Goal: Find specific page/section: Find specific page/section

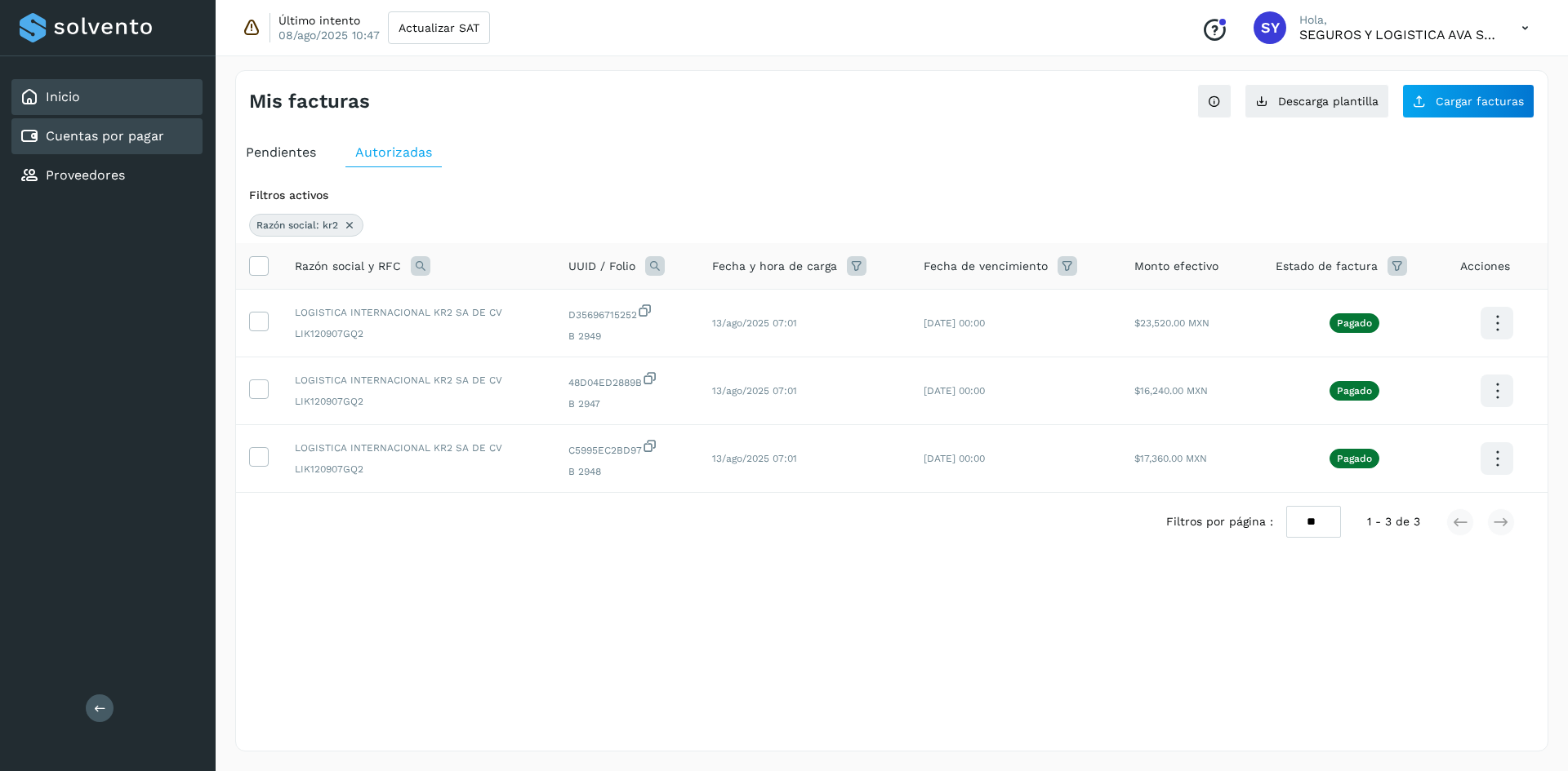
click at [89, 97] on div "Inicio" at bounding box center [107, 97] width 191 height 36
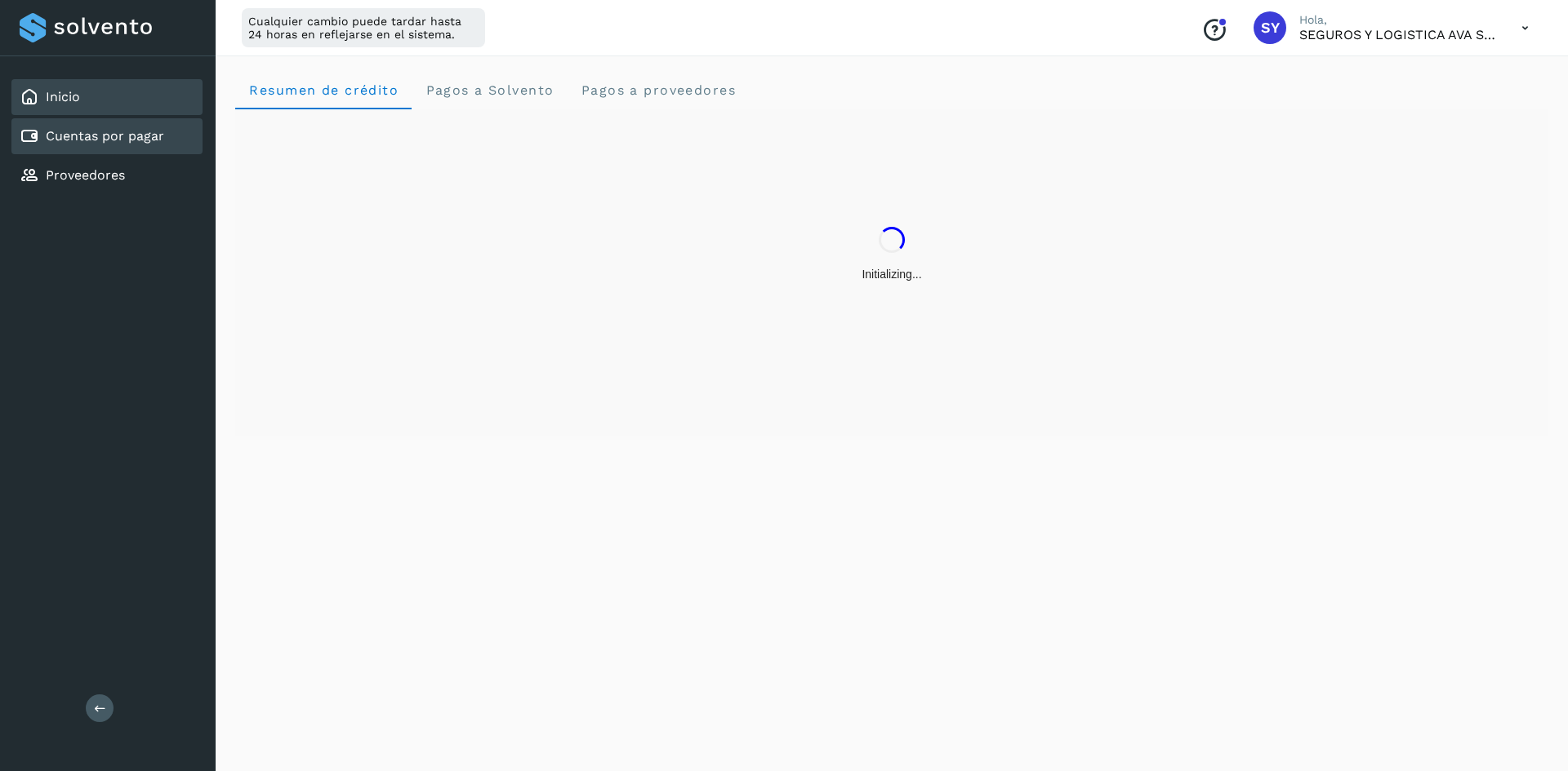
click at [100, 138] on link "Cuentas por pagar" at bounding box center [105, 136] width 119 height 16
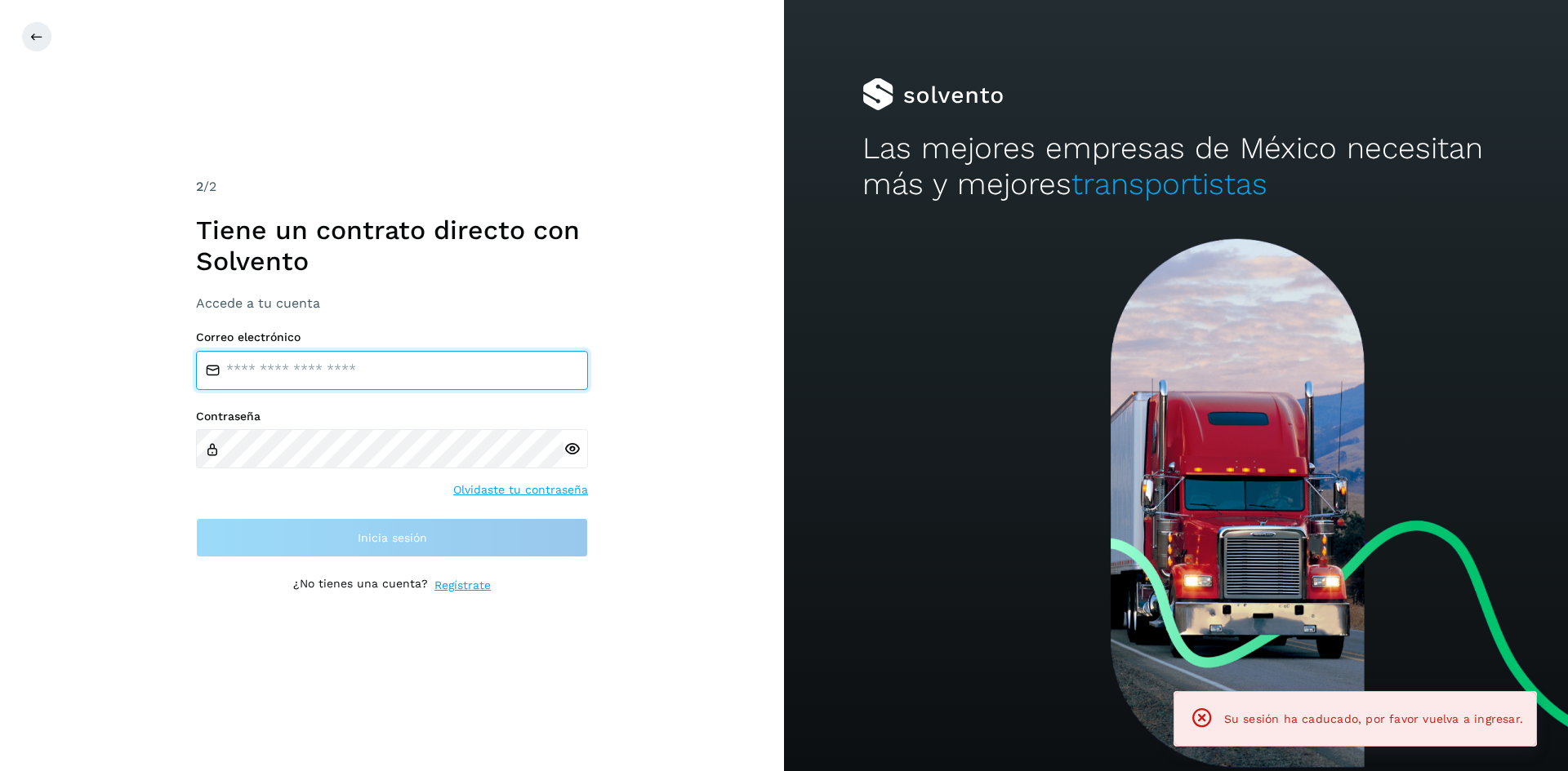
type input "**********"
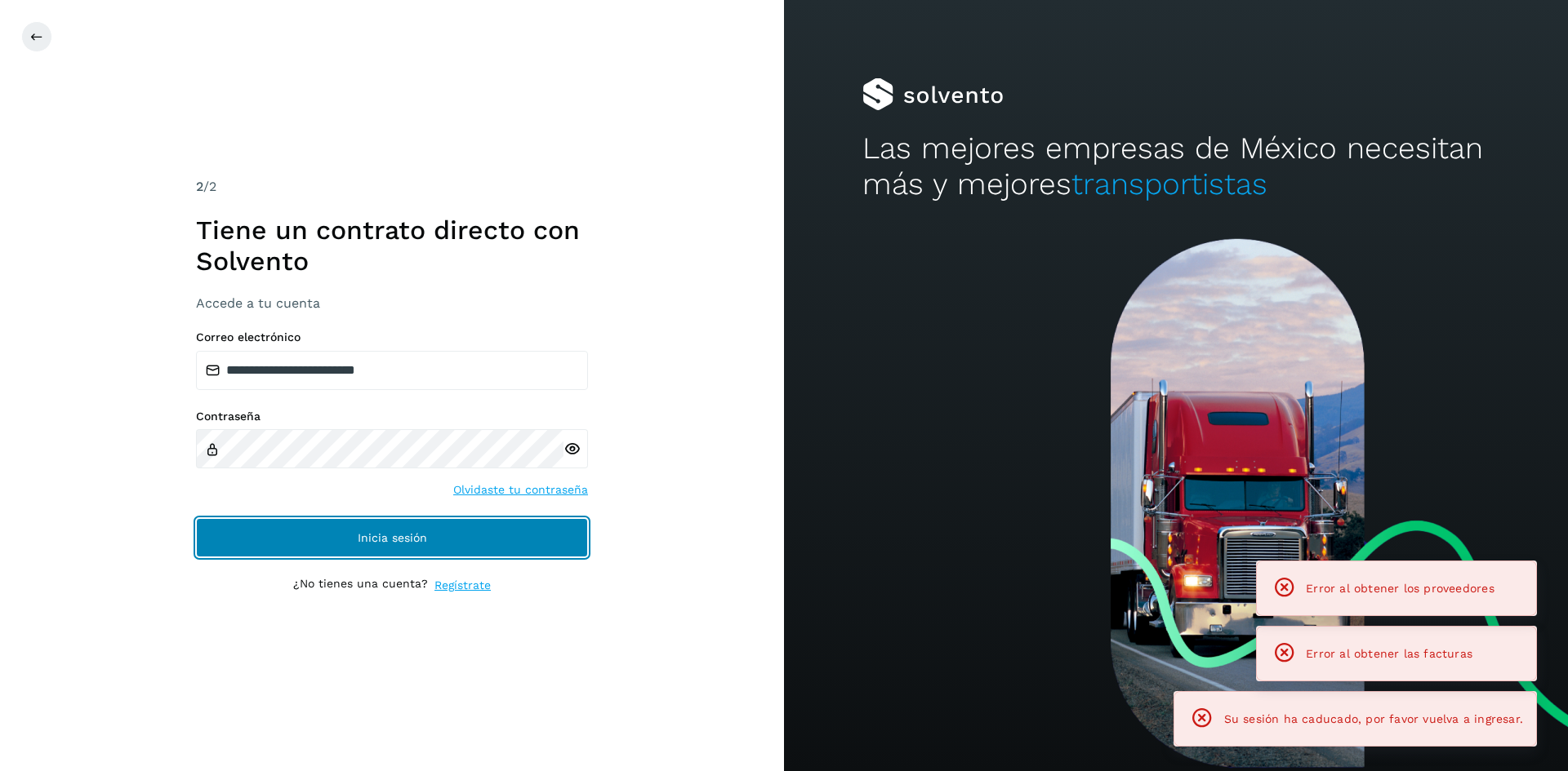
click at [489, 533] on button "Inicia sesión" at bounding box center [392, 538] width 392 height 39
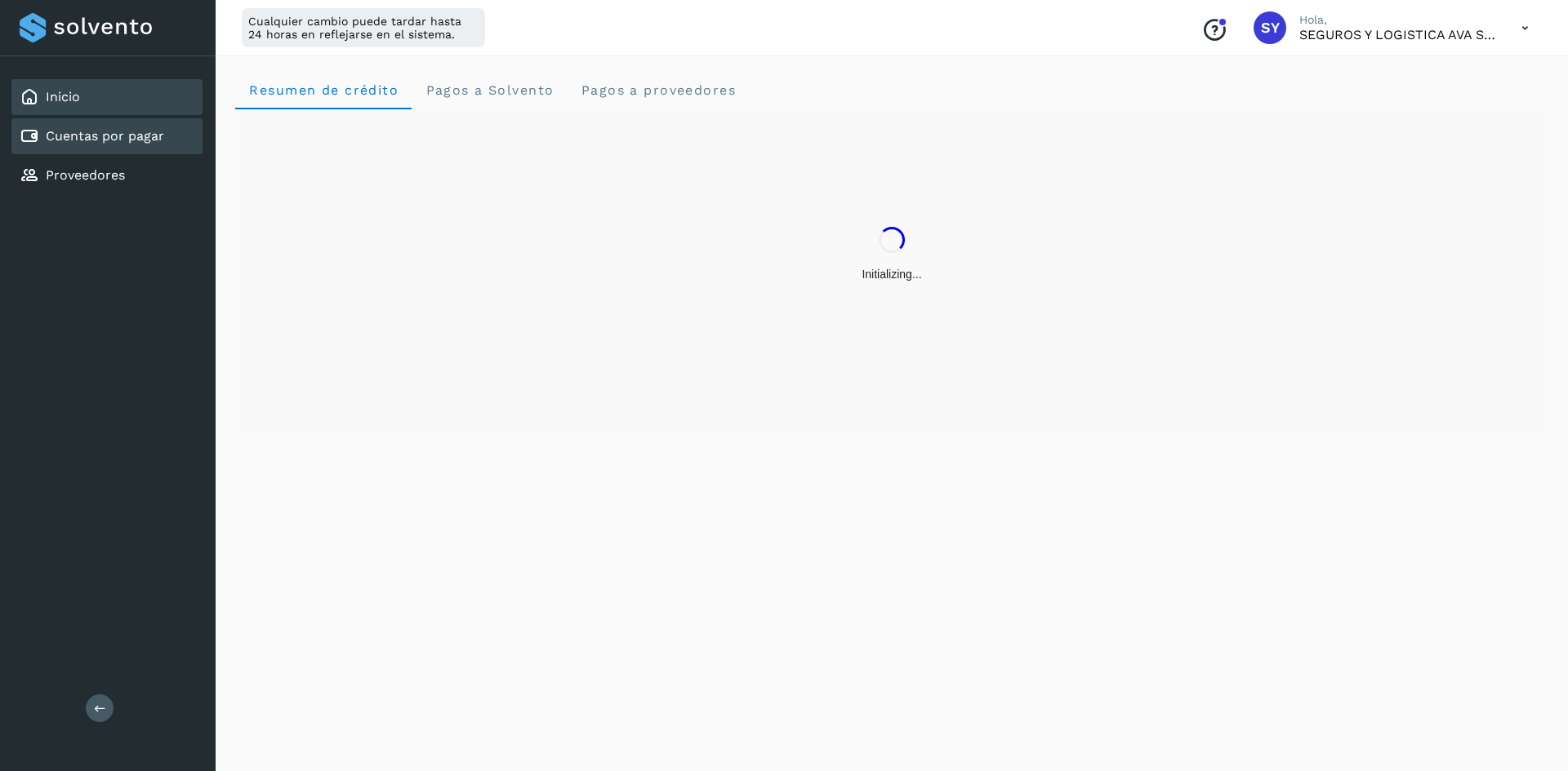
click at [98, 133] on link "Cuentas por pagar" at bounding box center [105, 136] width 119 height 16
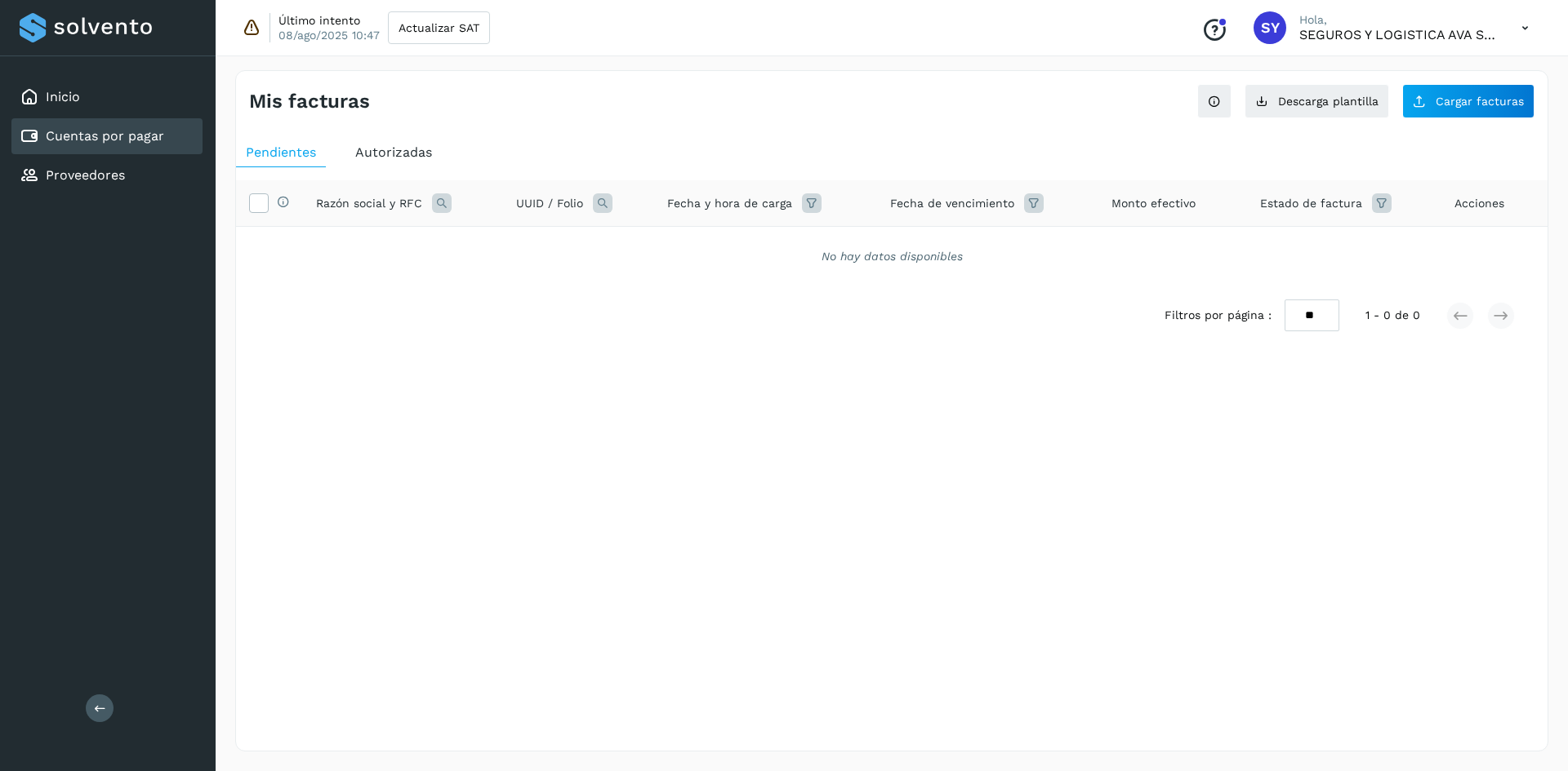
click at [407, 158] on span "Autorizadas" at bounding box center [394, 152] width 77 height 16
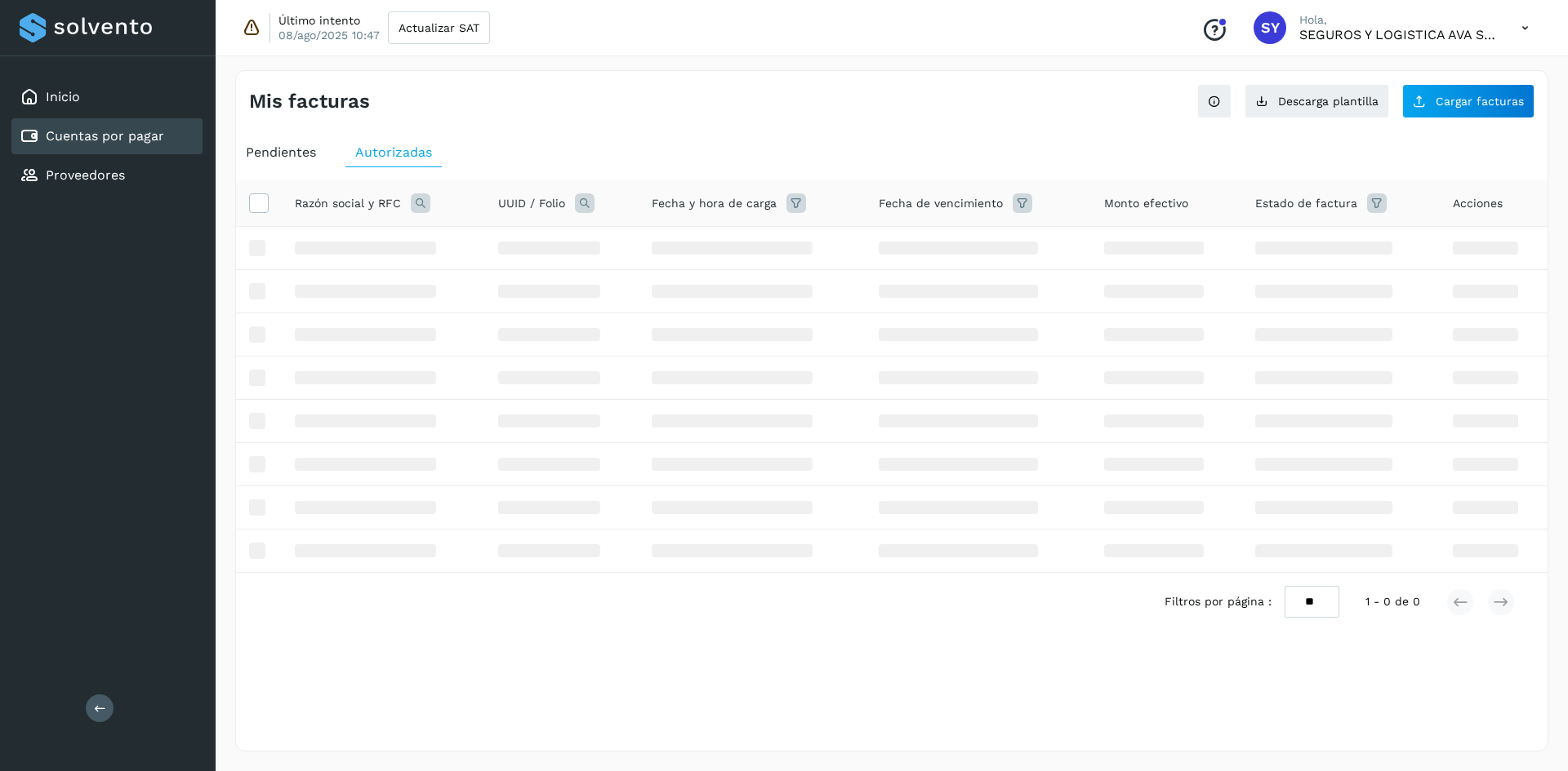
click at [417, 198] on icon at bounding box center [420, 203] width 20 height 19
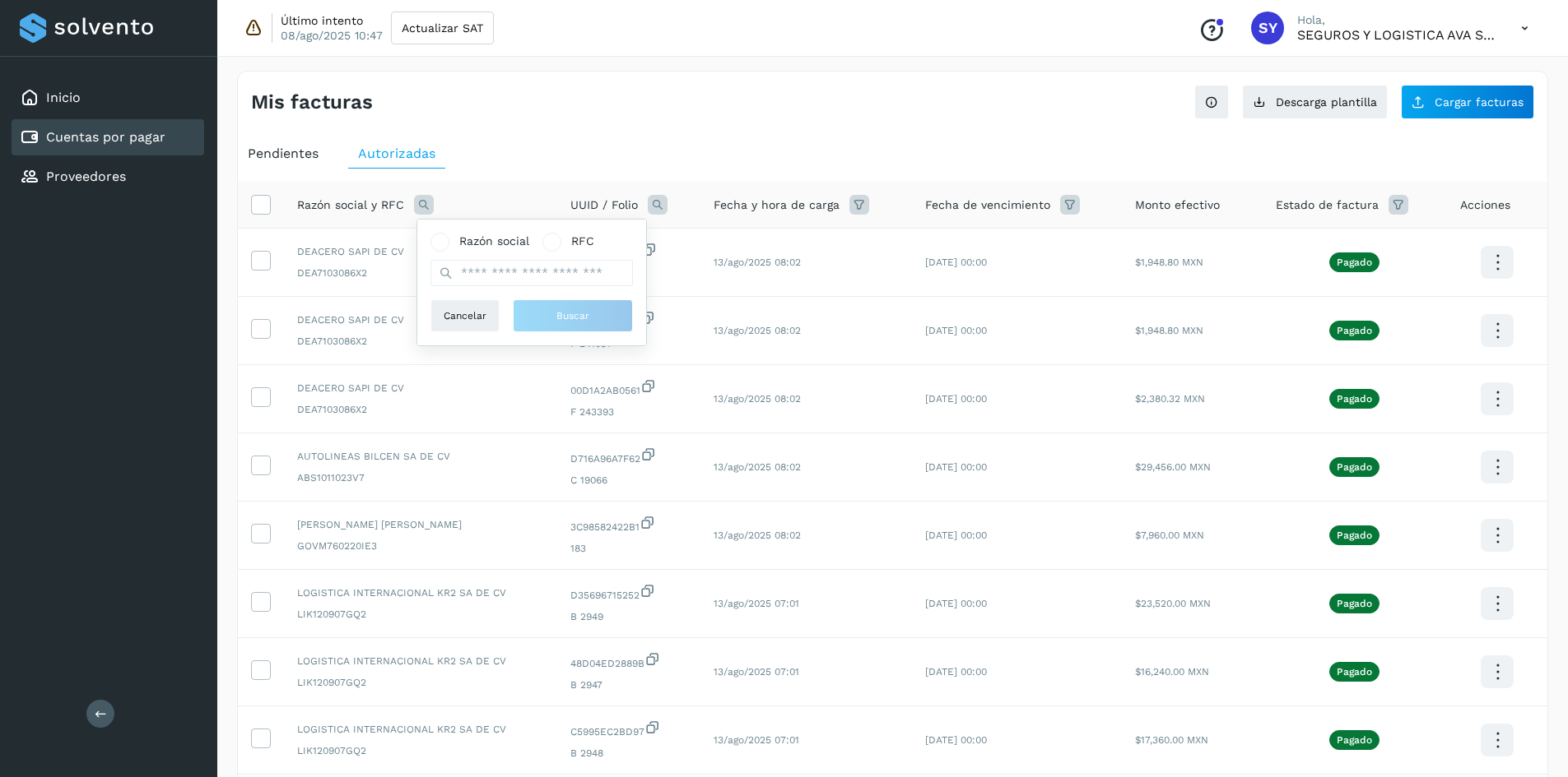
click at [472, 256] on div "Razón social RFC" at bounding box center [532, 260] width 203 height 54
click at [488, 278] on input "text" at bounding box center [532, 272] width 203 height 26
type input "******"
click at [558, 312] on span "Buscar" at bounding box center [573, 315] width 33 height 15
